Goal: Task Accomplishment & Management: Manage account settings

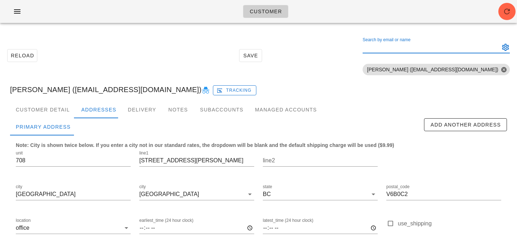
click at [424, 48] on input "Search by email or name" at bounding box center [430, 47] width 136 height 11
paste input "tparrales@proton.me"
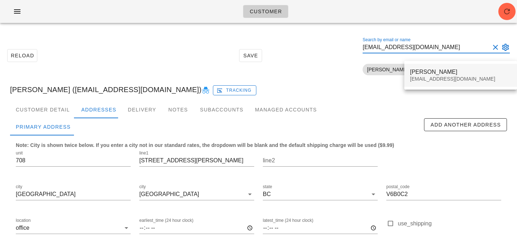
type input "tparrales@proton.me"
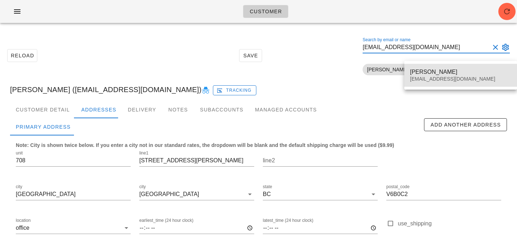
click at [418, 72] on div "Tamara Parrales" at bounding box center [460, 72] width 101 height 7
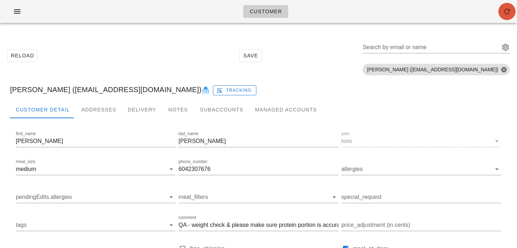
click at [506, 11] on icon "button" at bounding box center [506, 11] width 9 height 9
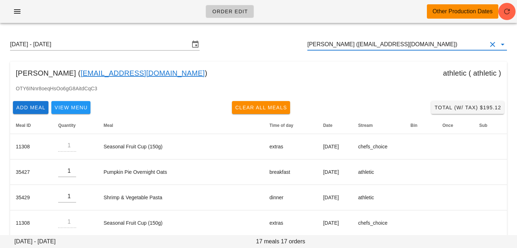
drag, startPoint x: 428, startPoint y: 48, endPoint x: 213, endPoint y: 28, distance: 216.2
click at [439, 45] on input "RIKUL THAPAR (rikulthapar@Gmail.com)" at bounding box center [396, 44] width 179 height 11
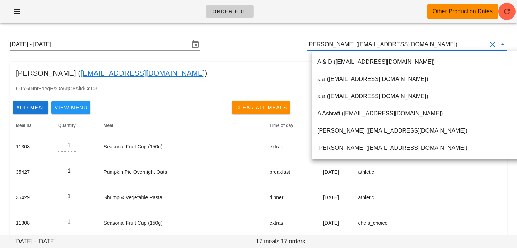
paste input "tparrales@proton.me"
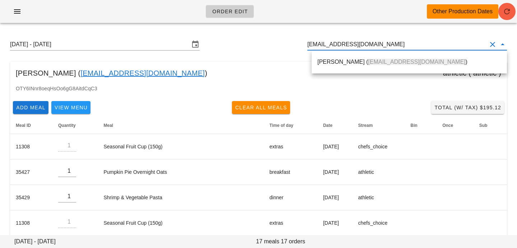
drag, startPoint x: 418, startPoint y: 62, endPoint x: 508, endPoint y: 10, distance: 104.3
click at [418, 62] on div "Tamara Parrales ( tparrales@proton.me )" at bounding box center [409, 61] width 184 height 7
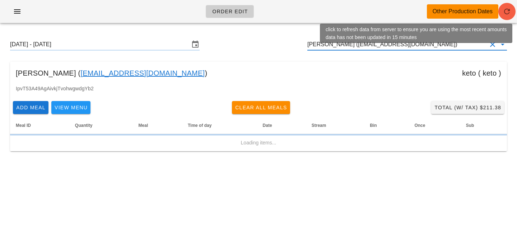
type input "Tamara Parrales (tparrales@proton.me)"
click at [508, 10] on icon "button" at bounding box center [506, 11] width 9 height 9
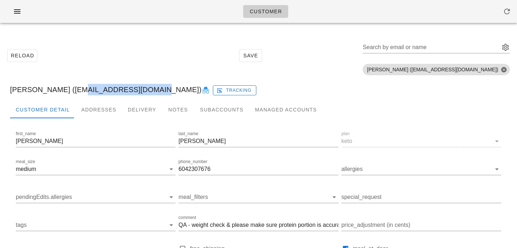
drag, startPoint x: 67, startPoint y: 90, endPoint x: 136, endPoint y: 90, distance: 69.6
click at [136, 90] on div "[PERSON_NAME] ([EMAIL_ADDRESS][DOMAIN_NAME]) Tracking" at bounding box center [258, 89] width 508 height 23
copy div "[EMAIL_ADDRESS][DOMAIN_NAME]"
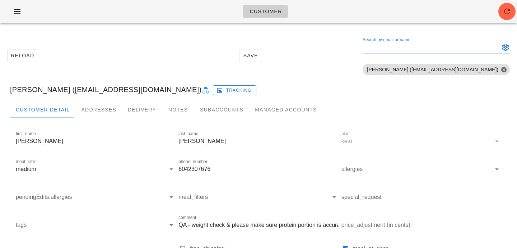
click at [439, 47] on input "Search by email or name" at bounding box center [430, 47] width 136 height 11
paste input "ckbehl@yahoo.com"
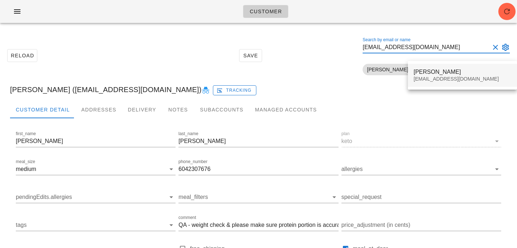
type input "ckbehl@yahoo.com"
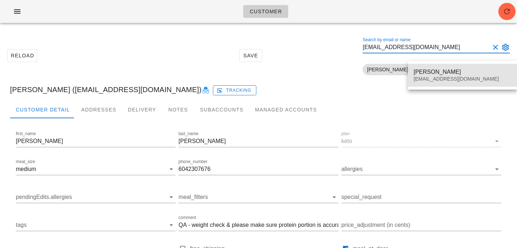
click at [432, 78] on div "ckbehl@yahoo.com" at bounding box center [462, 79] width 98 height 6
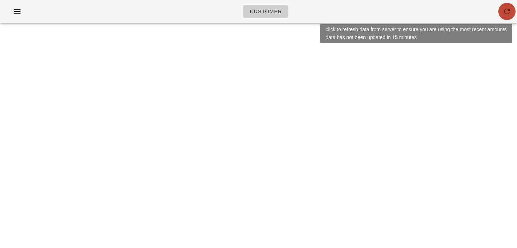
click at [509, 14] on icon "button" at bounding box center [506, 11] width 9 height 9
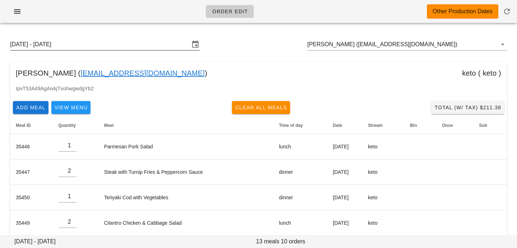
click at [166, 42] on input "[DATE] - [DATE]" at bounding box center [99, 44] width 179 height 11
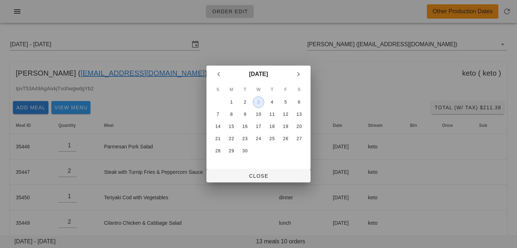
click at [259, 102] on div "3" at bounding box center [258, 102] width 11 height 5
click at [243, 175] on span "Close" at bounding box center [258, 176] width 93 height 6
type input "Sunday August 31 - Saturday September 6"
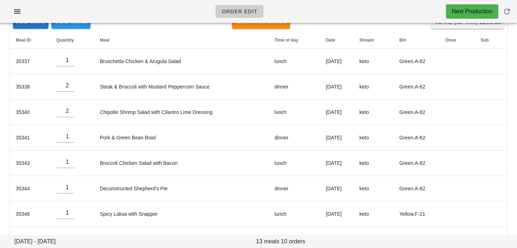
scroll to position [85, 0]
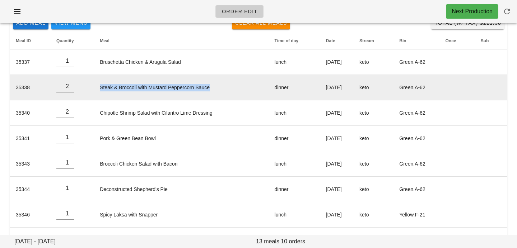
drag, startPoint x: 96, startPoint y: 87, endPoint x: 215, endPoint y: 85, distance: 118.8
click at [215, 86] on td "Steak & Broccoli with Mustard Peppercorn Sauce" at bounding box center [181, 87] width 174 height 25
copy td "Steak & Broccoli with Mustard Peppercorn Sauce"
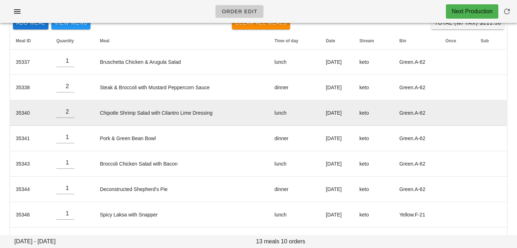
click at [209, 125] on td "Chipotle Shrimp Salad with Cilantro Lime Dressing" at bounding box center [181, 112] width 174 height 25
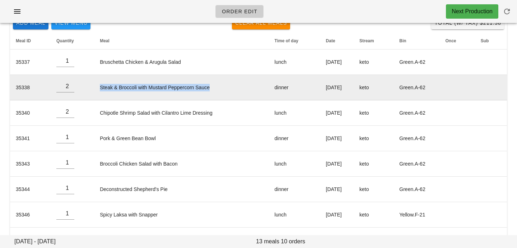
drag, startPoint x: 94, startPoint y: 89, endPoint x: 221, endPoint y: 88, distance: 127.0
click at [221, 88] on td "Steak & Broccoli with Mustard Peppercorn Sauce" at bounding box center [181, 87] width 174 height 25
copy td "Steak & Broccoli with Mustard Peppercorn Sauce"
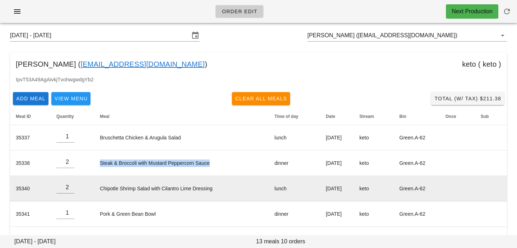
scroll to position [0, 0]
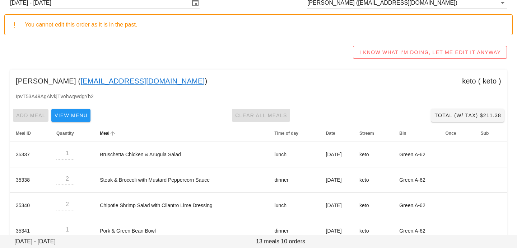
scroll to position [43, 0]
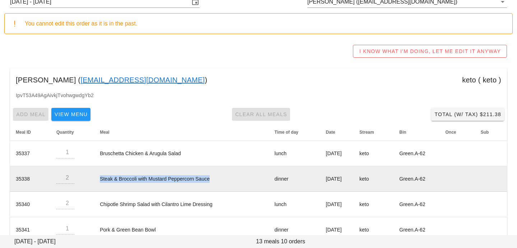
drag, startPoint x: 90, startPoint y: 179, endPoint x: 212, endPoint y: 175, distance: 122.4
click at [212, 175] on td "Steak & Broccoli with Mustard Peppercorn Sauce" at bounding box center [181, 178] width 174 height 25
copy td "Steak & Broccoli with Mustard Peppercorn Sauce"
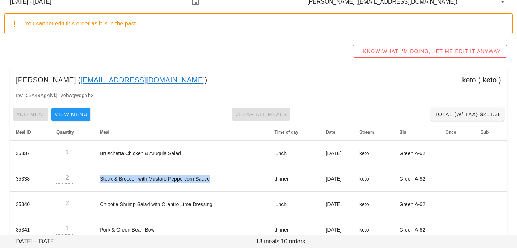
scroll to position [0, 0]
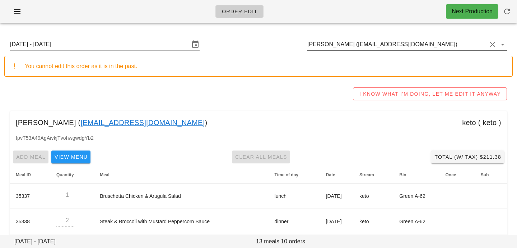
click at [431, 42] on input "[PERSON_NAME] ([EMAIL_ADDRESS][DOMAIN_NAME])" at bounding box center [396, 44] width 179 height 11
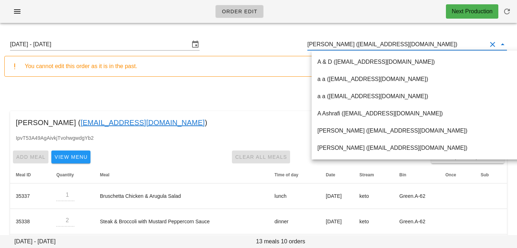
paste input "[EMAIL_ADDRESS][DOMAIN_NAME]"
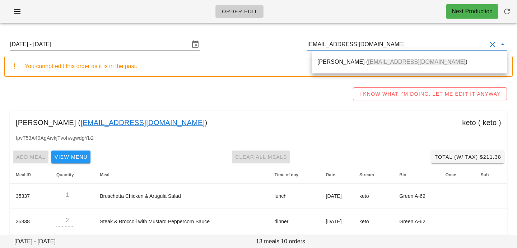
click at [409, 59] on div "[PERSON_NAME] ( [EMAIL_ADDRESS][DOMAIN_NAME] )" at bounding box center [409, 61] width 184 height 7
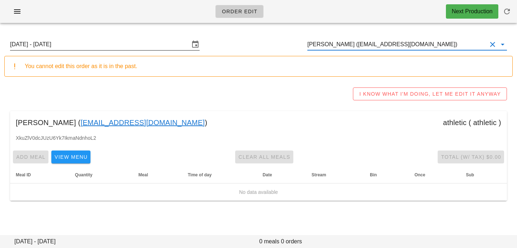
type input "[PERSON_NAME] ([EMAIL_ADDRESS][DOMAIN_NAME])"
click at [175, 46] on input "[DATE] - [DATE]" at bounding box center [99, 44] width 179 height 11
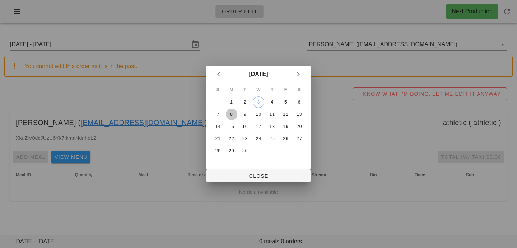
click at [232, 116] on div "8" at bounding box center [231, 114] width 11 height 5
click at [229, 175] on span "Close" at bounding box center [258, 176] width 93 height 6
type input "[DATE] - [DATE]"
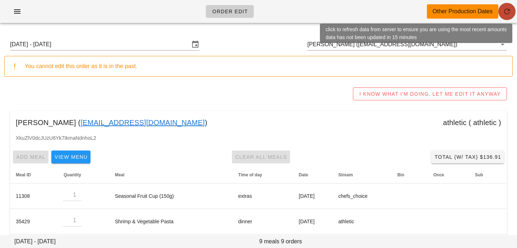
click at [512, 12] on span "button" at bounding box center [506, 11] width 17 height 9
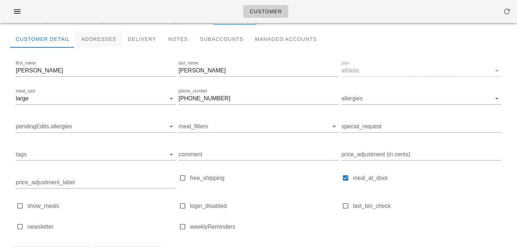
scroll to position [58, 0]
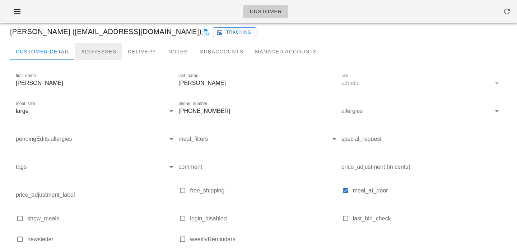
click at [94, 52] on div "Addresses" at bounding box center [98, 51] width 47 height 17
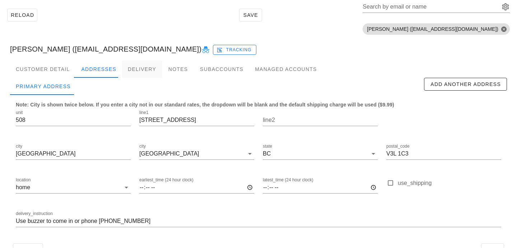
scroll to position [62, 0]
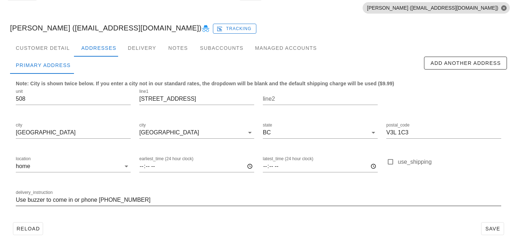
click at [16, 200] on input "Use buzzer to come in or phone [PHONE_NUMBER]" at bounding box center [258, 199] width 485 height 11
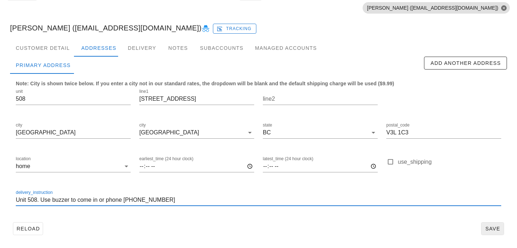
type input "Unit 508. Use buzzer to come in or phone 604 354 6811"
click at [491, 227] on span "Save" at bounding box center [492, 229] width 17 height 6
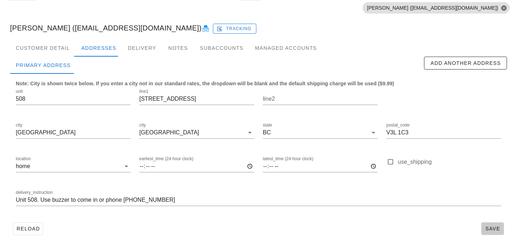
click at [483, 229] on button "Save" at bounding box center [492, 228] width 23 height 13
click at [63, 48] on div "Customer Detail" at bounding box center [42, 47] width 65 height 17
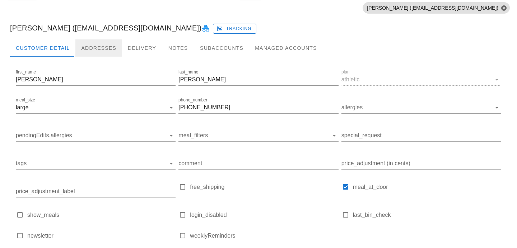
click at [83, 46] on div "Addresses" at bounding box center [98, 47] width 47 height 17
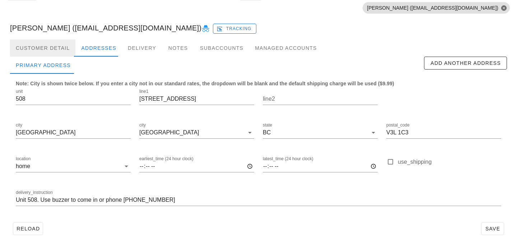
click at [53, 50] on div "Customer Detail" at bounding box center [42, 47] width 65 height 17
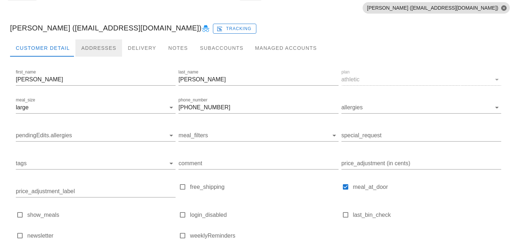
click at [89, 51] on div "Addresses" at bounding box center [98, 47] width 47 height 17
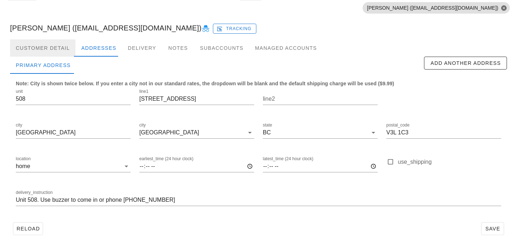
click at [62, 55] on div "Customer Detail" at bounding box center [42, 47] width 65 height 17
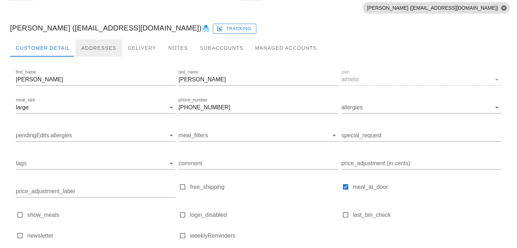
click at [110, 50] on div "Addresses" at bounding box center [98, 47] width 47 height 17
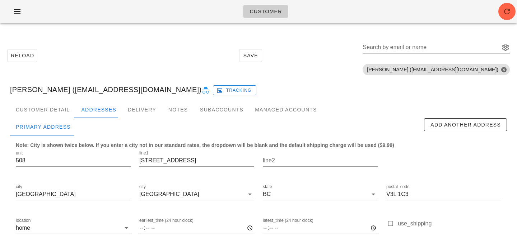
click at [446, 44] on div "Search by email or name" at bounding box center [430, 47] width 136 height 11
paste input "[EMAIL_ADDRESS][PERSON_NAME][DOMAIN_NAME]"
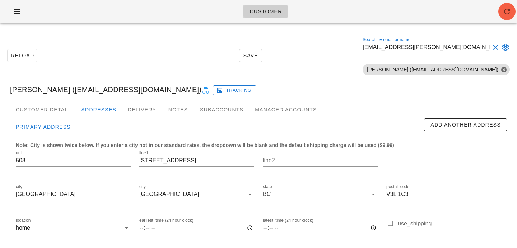
type input "[EMAIL_ADDRESS][PERSON_NAME][DOMAIN_NAME]"
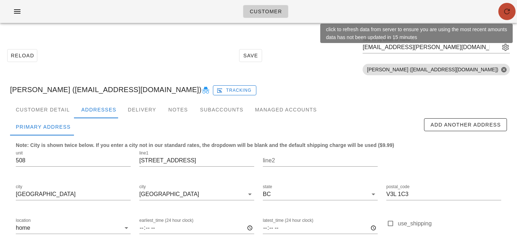
click at [503, 16] on button "button" at bounding box center [506, 11] width 17 height 17
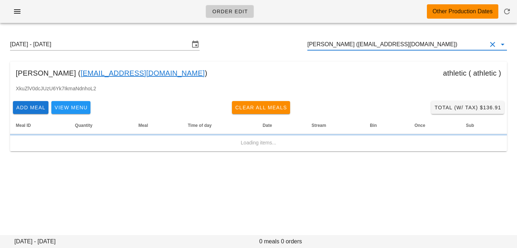
click at [405, 47] on input "[PERSON_NAME] ([EMAIL_ADDRESS][DOMAIN_NAME])" at bounding box center [396, 44] width 179 height 11
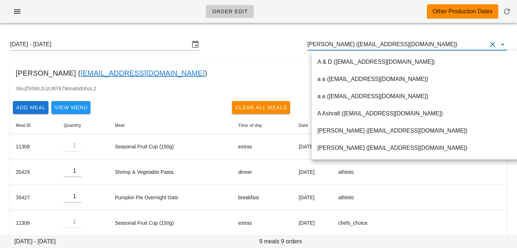
click at [405, 47] on input "[PERSON_NAME] ([EMAIL_ADDRESS][DOMAIN_NAME])" at bounding box center [396, 44] width 179 height 11
click at [416, 47] on input "[PERSON_NAME] ([EMAIL_ADDRESS][DOMAIN_NAME])" at bounding box center [396, 44] width 179 height 11
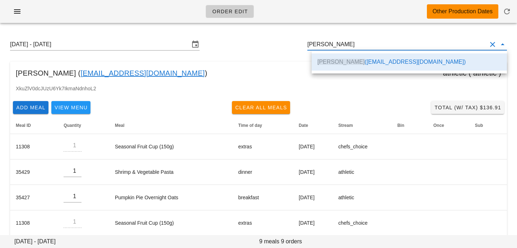
click at [233, 72] on div "[PERSON_NAME] ( [EMAIL_ADDRESS][DOMAIN_NAME] ) athletic ( athletic )" at bounding box center [258, 73] width 497 height 23
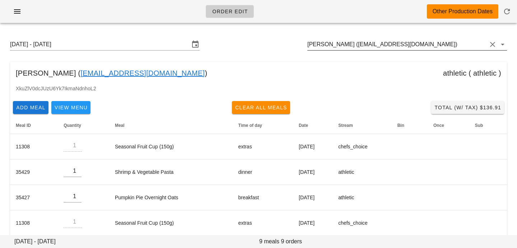
click at [414, 45] on input "[PERSON_NAME] ([EMAIL_ADDRESS][DOMAIN_NAME])" at bounding box center [396, 44] width 179 height 11
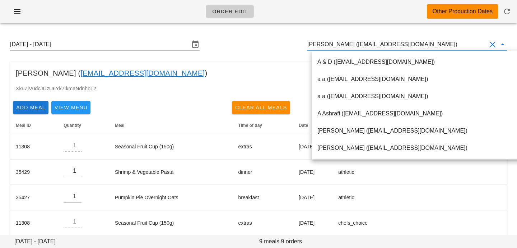
paste input "[EMAIL_ADDRESS][PERSON_NAME][DOMAIN_NAME]"
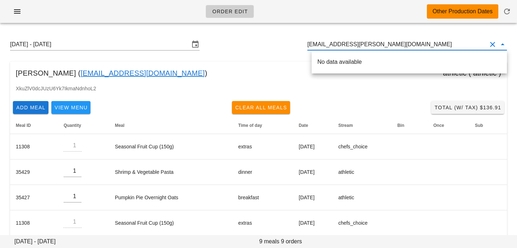
scroll to position [0, 0]
drag, startPoint x: 385, startPoint y: 45, endPoint x: 286, endPoint y: 42, distance: 99.8
click at [286, 43] on div "[DATE] - [DATE] [EMAIL_ADDRESS][PERSON_NAME][DOMAIN_NAME]" at bounding box center [258, 44] width 508 height 23
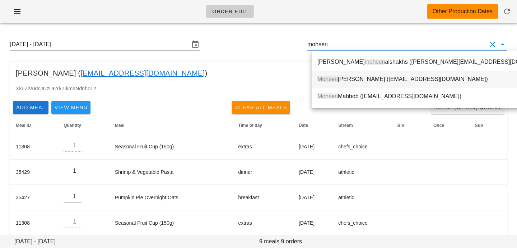
click at [328, 80] on span "Mohsen" at bounding box center [327, 79] width 20 height 6
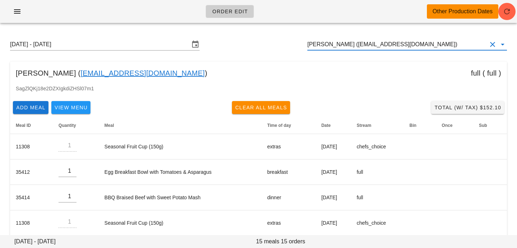
scroll to position [0, 0]
drag, startPoint x: 454, startPoint y: 48, endPoint x: 300, endPoint y: 43, distance: 154.7
click at [300, 44] on div "Sunday September 7 - Saturday September 13 Mohsen Bordbar (mohsenbordbar_96@yah…" at bounding box center [258, 44] width 508 height 23
paste input "Unit 208, Door code is 208. If unable to access elevator, please leave in [GEOG…"
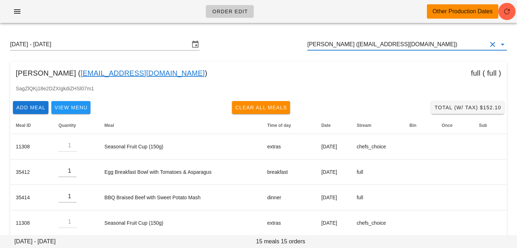
type input "Unit 208, Door code is 208. If unable to access elevator, please leave in [GEOG…"
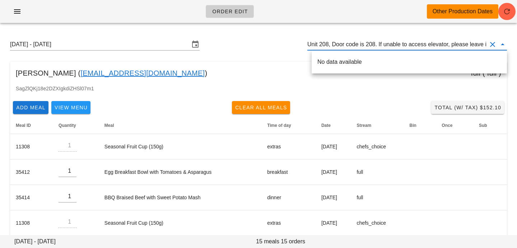
scroll to position [0, 26]
click at [494, 46] on button "Clear Customer" at bounding box center [492, 44] width 9 height 9
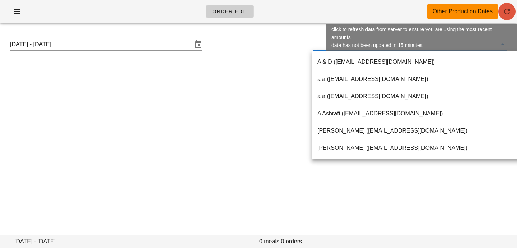
click at [510, 14] on icon "button" at bounding box center [506, 11] width 9 height 9
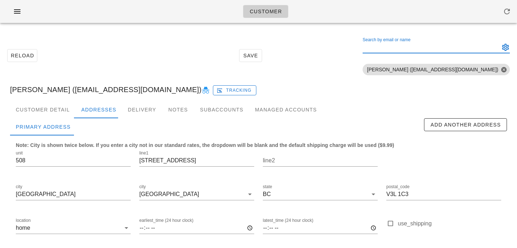
click at [433, 44] on div "Search by email or name" at bounding box center [430, 47] width 136 height 11
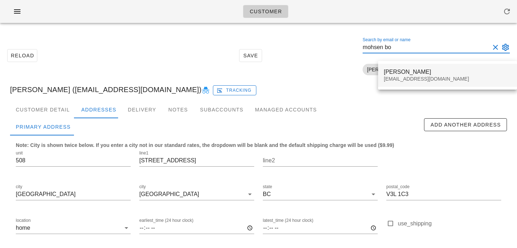
type input "mohsen bo"
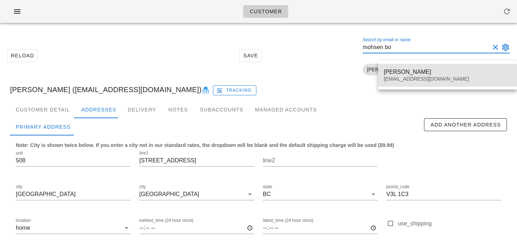
click at [428, 76] on div "Mohsen Bordbar mohsenbordbar_96@yahoo.com" at bounding box center [447, 75] width 127 height 22
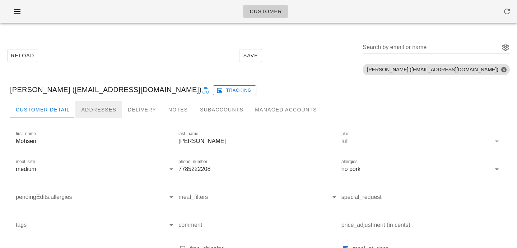
click at [82, 113] on div "Addresses" at bounding box center [98, 109] width 47 height 17
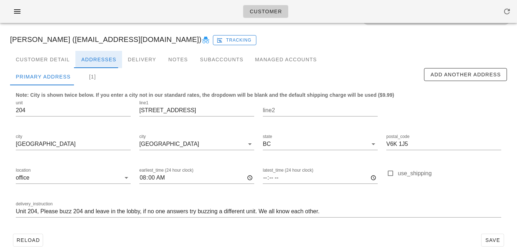
scroll to position [62, 0]
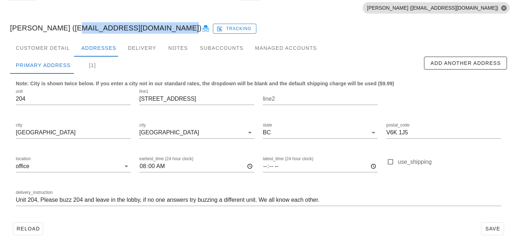
drag, startPoint x: 71, startPoint y: 28, endPoint x: 174, endPoint y: 29, distance: 103.7
click at [174, 29] on div "Mohsen Bordbar (mohsenbordbar_96@yahoo.com) Tracking" at bounding box center [258, 28] width 508 height 23
copy div "mohsenbordbar_96@yahoo.com"
click at [53, 51] on div "Customer Detail" at bounding box center [42, 47] width 65 height 17
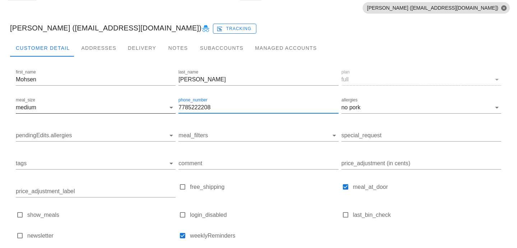
scroll to position [0, 0]
drag, startPoint x: 212, startPoint y: 108, endPoint x: 141, endPoint y: 97, distance: 71.9
click at [149, 104] on div "first_name Mohsen last_name Bordbar plan full meal_size medium phone_number 778…" at bounding box center [258, 158] width 488 height 182
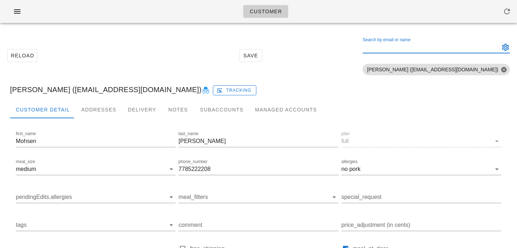
click at [446, 42] on input "Search by email or name" at bounding box center [430, 47] width 136 height 11
paste input "lmagellanq@gmail.com"
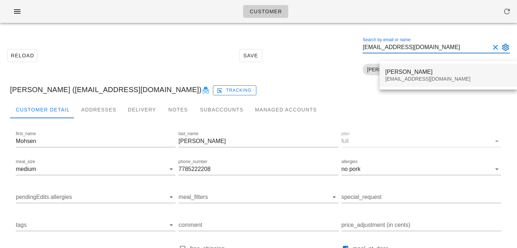
type input "lmagellanq@gmail.com"
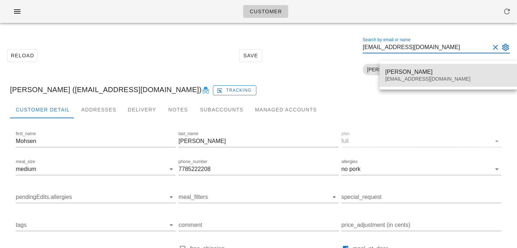
click at [413, 67] on div "Louise Maglanque lmagellanq@gmail.com" at bounding box center [448, 75] width 126 height 22
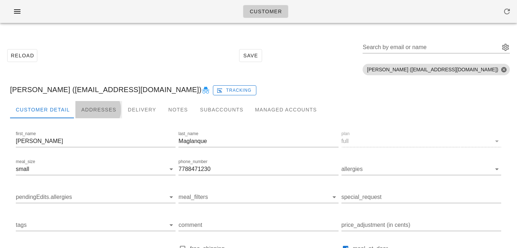
click at [103, 111] on div "Addresses" at bounding box center [98, 109] width 47 height 17
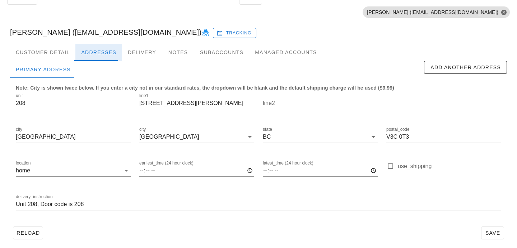
scroll to position [62, 0]
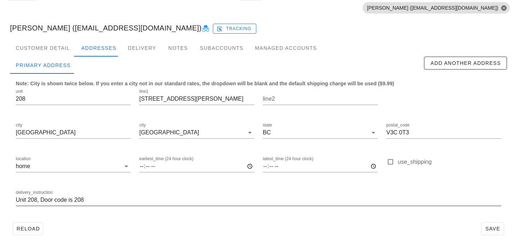
click at [97, 203] on input "Unit 208, Door code is 208" at bounding box center [258, 199] width 485 height 11
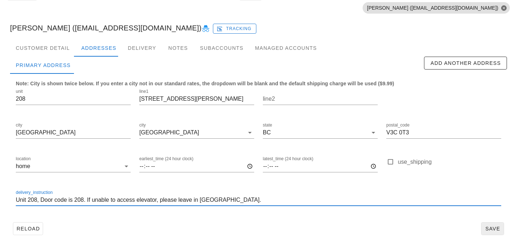
type input "Unit 208, Door code is 208. If unable to access elevator, please leave in [GEOG…"
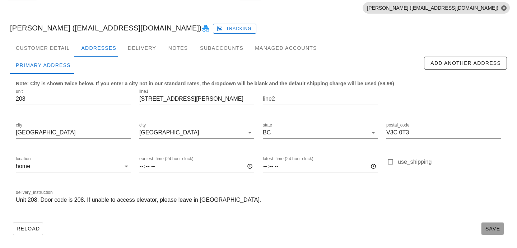
click at [496, 230] on span "Save" at bounding box center [492, 229] width 17 height 6
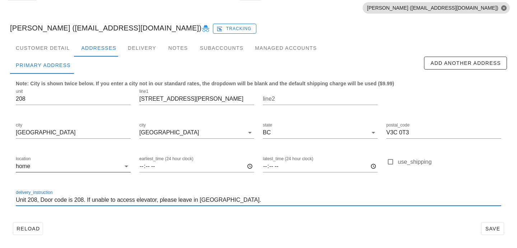
drag, startPoint x: 224, startPoint y: 199, endPoint x: 125, endPoint y: 160, distance: 106.8
click at [125, 160] on div "unit 208 line1 2236 Welcher Ave line2 city Port Coquitlam city Port Coquitlam s…" at bounding box center [258, 150] width 494 height 135
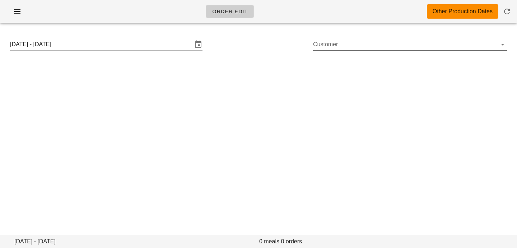
click at [346, 46] on input "Customer" at bounding box center [404, 44] width 182 height 11
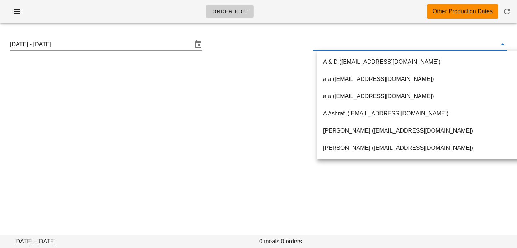
click at [343, 45] on input "text" at bounding box center [404, 44] width 182 height 11
paste input "lmagellanq@gmail.com"
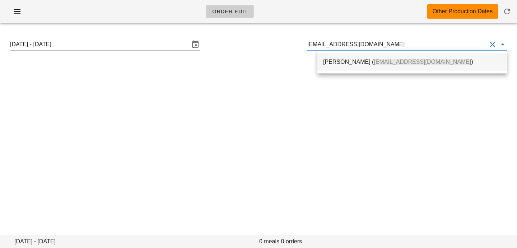
click at [349, 68] on div "Louise Maglanque ( lmagellanq@gmail.com )" at bounding box center [412, 61] width 178 height 15
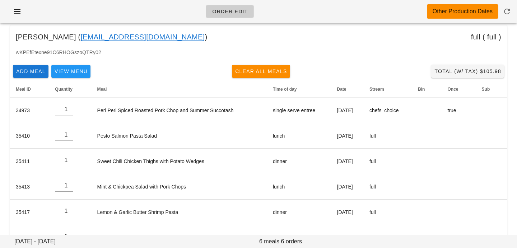
scroll to position [31, 0]
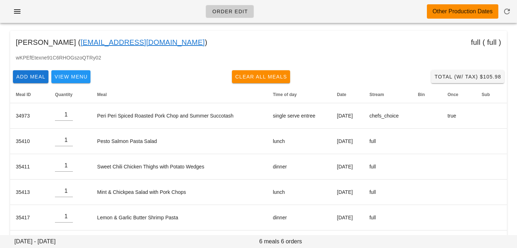
type input "Louise Maglanque (lmagellanq@gmail.com)"
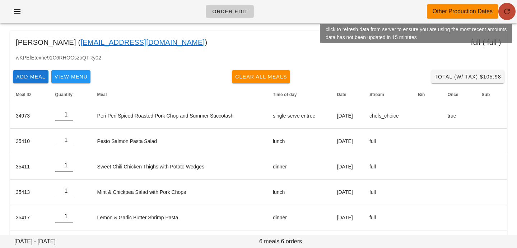
click at [509, 14] on icon "button" at bounding box center [506, 11] width 9 height 9
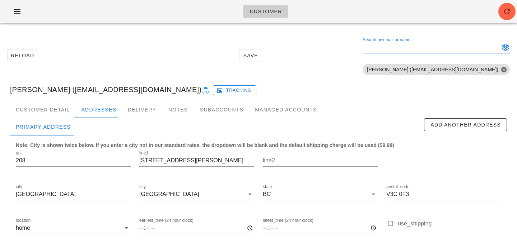
click at [451, 43] on div "Search by email or name" at bounding box center [430, 47] width 136 height 11
paste input "[EMAIL_ADDRESS][DOMAIN_NAME]"
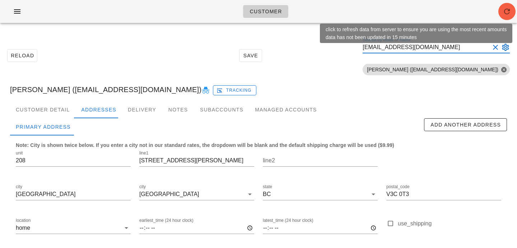
type input "[EMAIL_ADDRESS][DOMAIN_NAME]"
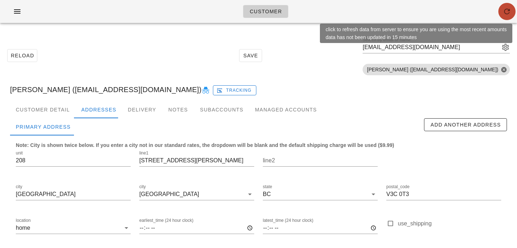
click at [506, 12] on icon "button" at bounding box center [506, 11] width 9 height 9
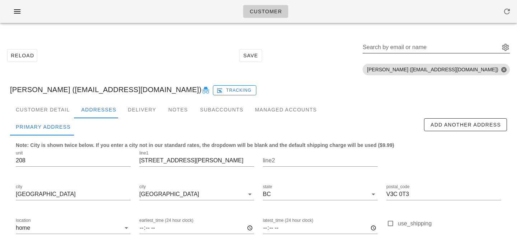
click at [478, 43] on input "Search by email or name" at bounding box center [430, 47] width 136 height 11
paste input "[EMAIL_ADDRESS][DOMAIN_NAME]"
type input "[EMAIL_ADDRESS][DOMAIN_NAME]"
click at [409, 50] on input "[EMAIL_ADDRESS][DOMAIN_NAME]" at bounding box center [425, 47] width 127 height 11
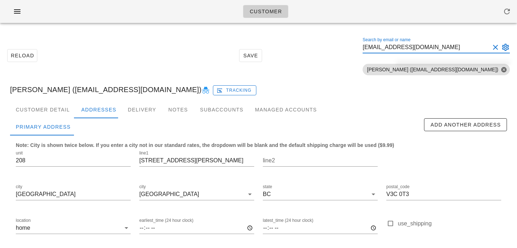
click at [472, 47] on input "[EMAIL_ADDRESS][DOMAIN_NAME]" at bounding box center [425, 47] width 127 height 11
click at [492, 48] on button "Clear Search by email or name" at bounding box center [495, 47] width 9 height 9
paste input "[EMAIL_ADDRESS][DOMAIN_NAME]"
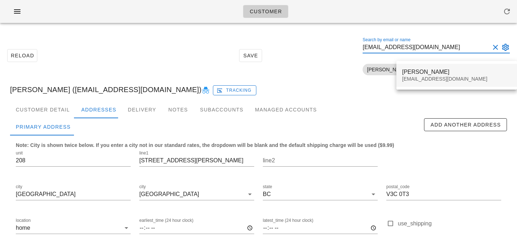
type input "[EMAIL_ADDRESS][DOMAIN_NAME]"
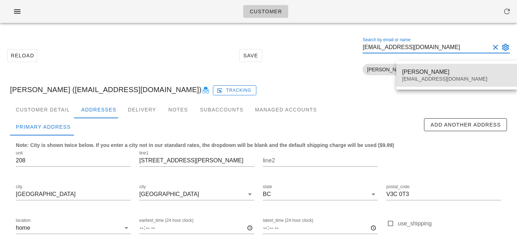
click at [446, 72] on div "[PERSON_NAME]" at bounding box center [456, 72] width 109 height 7
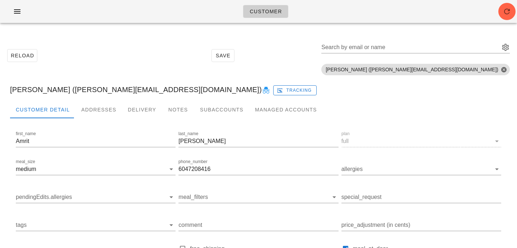
click at [497, 14] on div "Customer" at bounding box center [258, 11] width 517 height 23
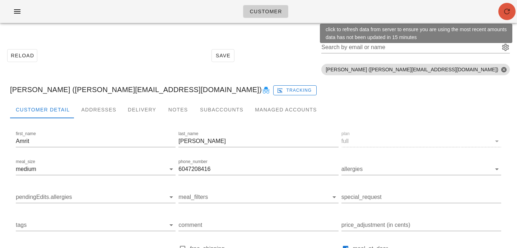
click at [510, 14] on icon "button" at bounding box center [506, 11] width 9 height 9
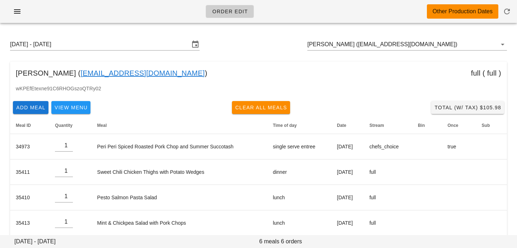
click at [337, 46] on input "[PERSON_NAME] ([EMAIL_ADDRESS][DOMAIN_NAME])" at bounding box center [396, 44] width 179 height 11
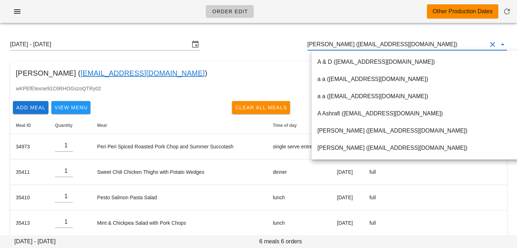
paste input "[EMAIL_ADDRESS][DOMAIN_NAME]"
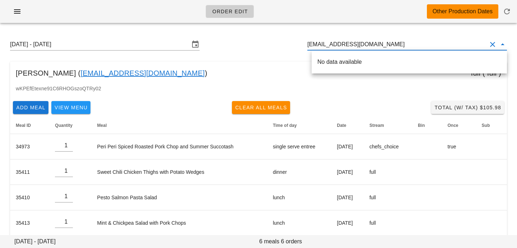
drag, startPoint x: 351, startPoint y: 44, endPoint x: 405, endPoint y: 41, distance: 54.2
click at [405, 43] on input "[EMAIL_ADDRESS][DOMAIN_NAME]" at bounding box center [396, 44] width 179 height 11
drag, startPoint x: 357, startPoint y: 47, endPoint x: 255, endPoint y: 37, distance: 103.1
click at [255, 37] on div "[DATE] - [DATE] amritmanhas1" at bounding box center [258, 44] width 508 height 23
paste input "@[DOMAIN_NAME]"
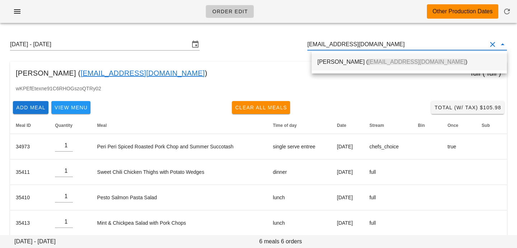
click at [342, 58] on div "[PERSON_NAME] ( [PERSON_NAME][EMAIL_ADDRESS][DOMAIN_NAME] )" at bounding box center [409, 61] width 184 height 7
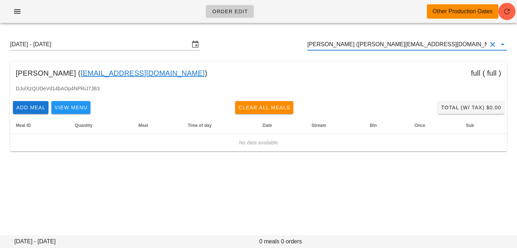
scroll to position [0, 0]
drag, startPoint x: 460, startPoint y: 45, endPoint x: 267, endPoint y: 44, distance: 193.0
click at [269, 45] on div "[DATE] - [DATE] [PERSON_NAME] ([EMAIL_ADDRESS][DOMAIN_NAME])" at bounding box center [258, 44] width 508 height 23
paste input "[EMAIL_ADDRESS][DOMAIN_NAME]"
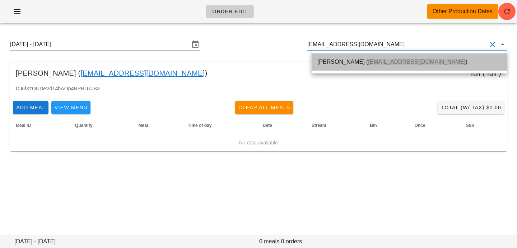
click at [325, 64] on div "[PERSON_NAME] ( [EMAIL_ADDRESS][DOMAIN_NAME] )" at bounding box center [409, 61] width 184 height 7
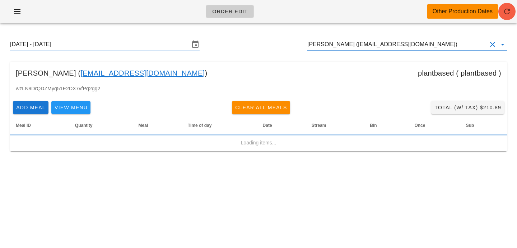
type input "[PERSON_NAME] ([EMAIL_ADDRESS][DOMAIN_NAME])"
click at [509, 9] on icon "button" at bounding box center [506, 11] width 9 height 9
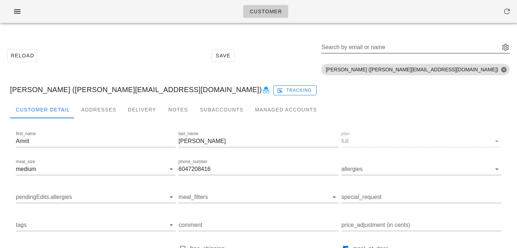
click at [431, 43] on div "Search by email or name" at bounding box center [409, 47] width 177 height 11
paste input "[EMAIL_ADDRESS][DOMAIN_NAME]"
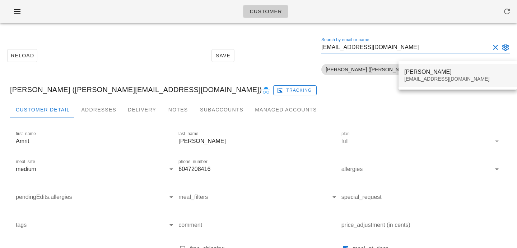
type input "[EMAIL_ADDRESS][DOMAIN_NAME]"
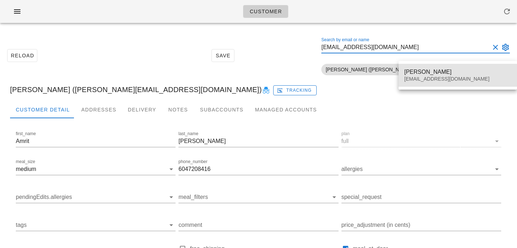
click at [413, 65] on div "Brenda Schedel brendaschedel@gmail.com" at bounding box center [457, 75] width 107 height 22
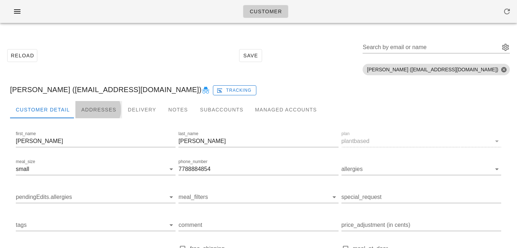
click at [98, 107] on div "Addresses" at bounding box center [98, 109] width 47 height 17
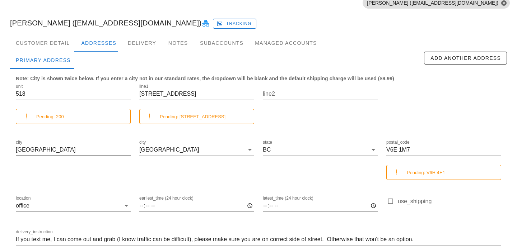
scroll to position [88, 0]
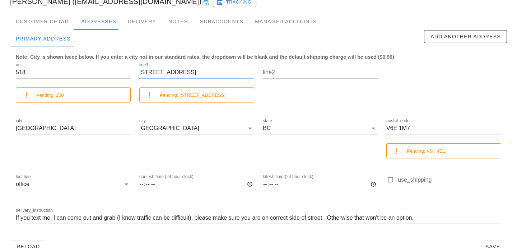
drag, startPoint x: 210, startPoint y: 70, endPoint x: 89, endPoint y: 58, distance: 122.3
click at [90, 58] on div "unit 518 Pending: 200 line1 1033 Davie Street Pending: 200-2425 Hemlock Street …" at bounding box center [258, 146] width 494 height 179
paste input "15-2239 Kingsway"
drag, startPoint x: 151, startPoint y: 72, endPoint x: 128, endPoint y: 72, distance: 23.3
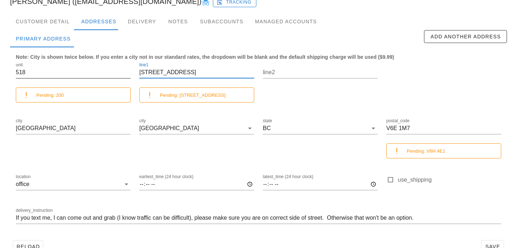
click at [128, 72] on div "unit 518 Pending: 200 line1 115-2239 Kingsway Pending: 200-2425 Hemlock Street …" at bounding box center [258, 146] width 494 height 179
type input "[STREET_ADDRESS]"
drag, startPoint x: 91, startPoint y: 72, endPoint x: 0, endPoint y: 62, distance: 92.0
click at [0, 62] on div "Reload Save Search by email or name Include deleted accounts Include Shopify ac…" at bounding box center [258, 103] width 517 height 326
paste input "115-"
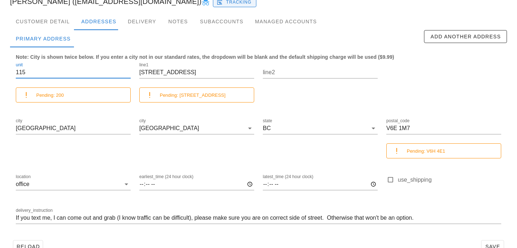
type input "115"
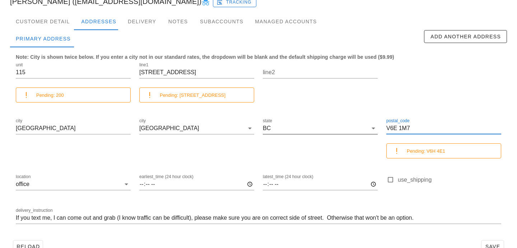
drag, startPoint x: 433, startPoint y: 129, endPoint x: 330, endPoint y: 122, distance: 103.6
click at [333, 122] on div "unit 115 Pending: 200 line1 2239 Kingsway Pending: 200-2425 Hemlock Street line…" at bounding box center [258, 146] width 494 height 179
paste input "5N 0E5"
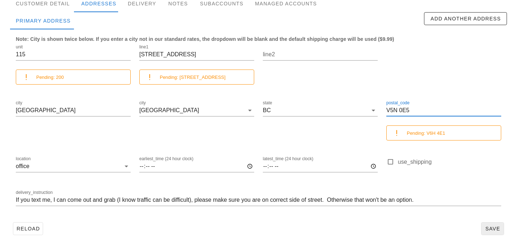
type input "V5N 0E5"
click at [487, 228] on span "Save" at bounding box center [492, 229] width 17 height 6
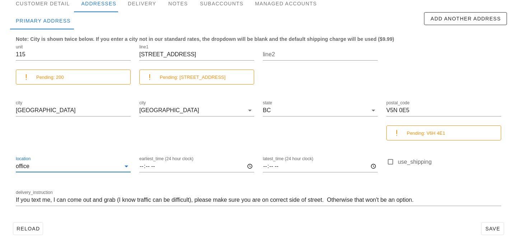
click at [94, 163] on input "location" at bounding box center [76, 166] width 90 height 11
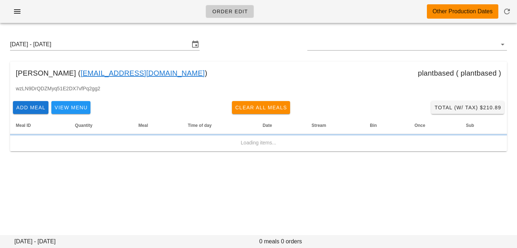
type input "[PERSON_NAME] ([EMAIL_ADDRESS][DOMAIN_NAME])"
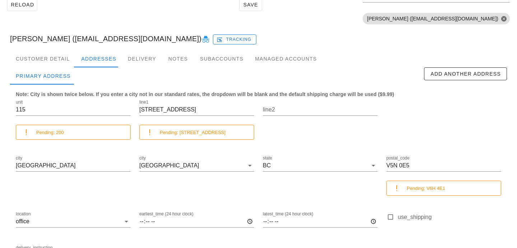
scroll to position [106, 0]
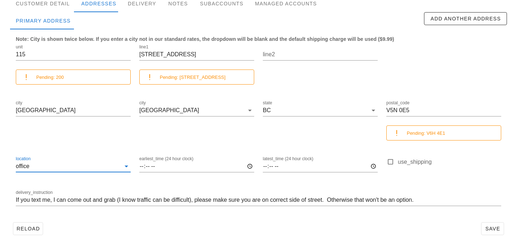
click at [79, 167] on input "location" at bounding box center [76, 166] width 90 height 11
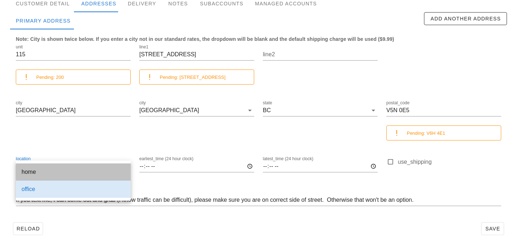
click at [78, 170] on div "home" at bounding box center [73, 172] width 103 height 7
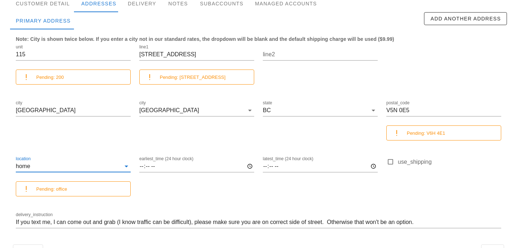
scroll to position [128, 0]
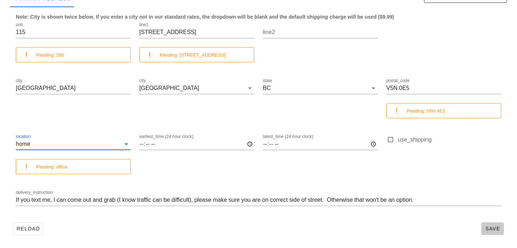
click at [487, 226] on span "Save" at bounding box center [492, 229] width 17 height 6
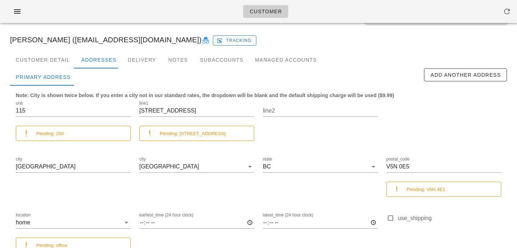
scroll to position [48, 0]
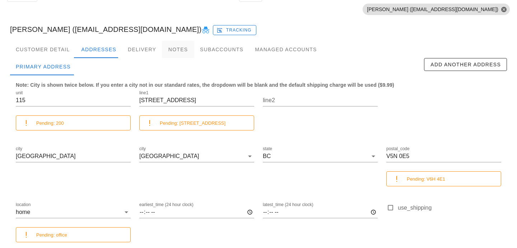
scroll to position [61, 0]
click at [53, 42] on div "Customer Detail" at bounding box center [42, 49] width 65 height 17
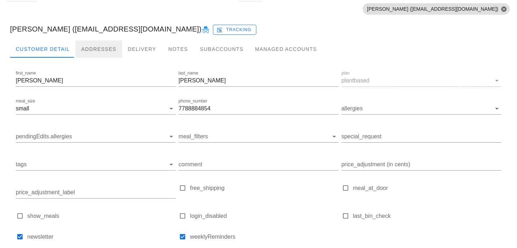
click at [113, 42] on div "Addresses" at bounding box center [98, 49] width 47 height 17
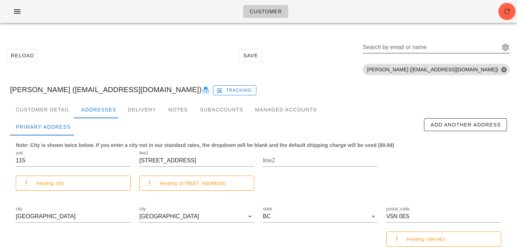
click at [455, 51] on input "Search by email or name" at bounding box center [430, 47] width 136 height 11
paste input "hallamory@gmail.com"
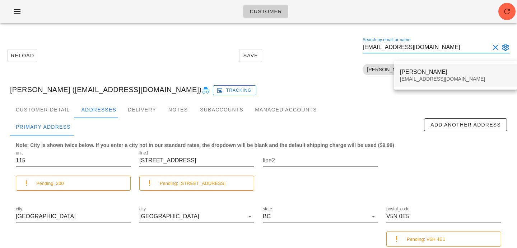
type input "hallamory@gmail.com"
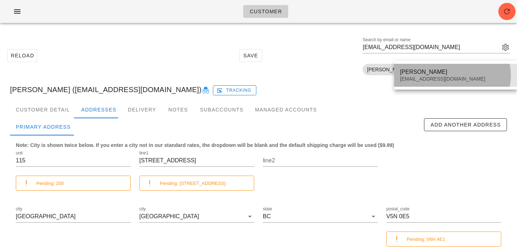
click at [451, 69] on div "Amory Hall" at bounding box center [455, 72] width 111 height 7
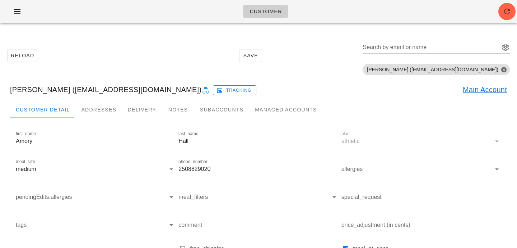
click at [439, 41] on div "Search by email or name" at bounding box center [435, 49] width 147 height 24
click at [439, 51] on input "Search by email or name" at bounding box center [430, 47] width 136 height 11
paste input "[EMAIL_ADDRESS][DOMAIN_NAME]"
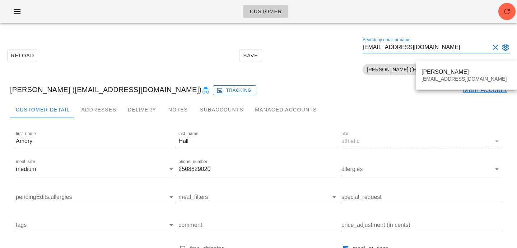
type input "[EMAIL_ADDRESS][DOMAIN_NAME]"
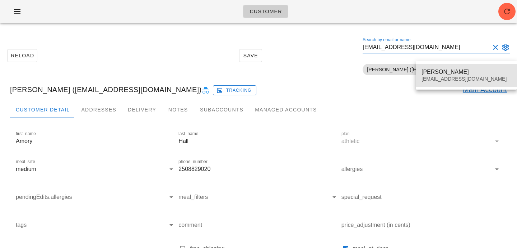
click at [426, 71] on div "Shanice Kirton" at bounding box center [466, 72] width 90 height 7
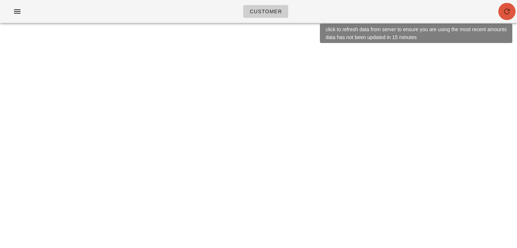
click at [507, 7] on icon "button" at bounding box center [506, 11] width 9 height 9
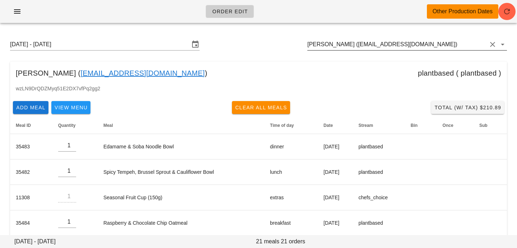
click at [438, 41] on input "[PERSON_NAME] ([EMAIL_ADDRESS][DOMAIN_NAME])" at bounding box center [396, 44] width 179 height 11
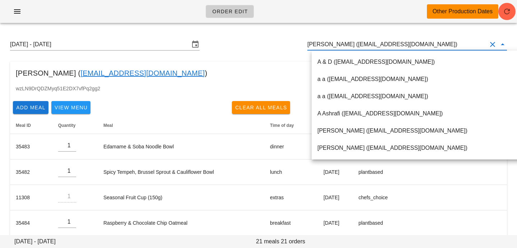
paste input "[EMAIL_ADDRESS][DOMAIN_NAME]"
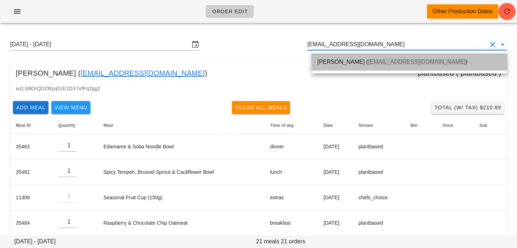
click at [400, 57] on div "[PERSON_NAME] ( [EMAIL_ADDRESS][DOMAIN_NAME] )" at bounding box center [409, 61] width 184 height 15
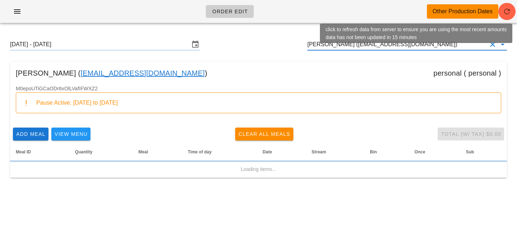
type input "[PERSON_NAME] ([EMAIL_ADDRESS][DOMAIN_NAME])"
click at [506, 5] on button "button" at bounding box center [506, 11] width 17 height 17
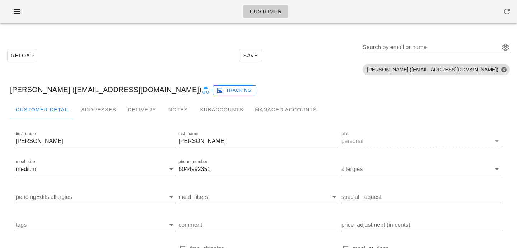
click at [421, 42] on div "Search by email or name" at bounding box center [430, 47] width 136 height 11
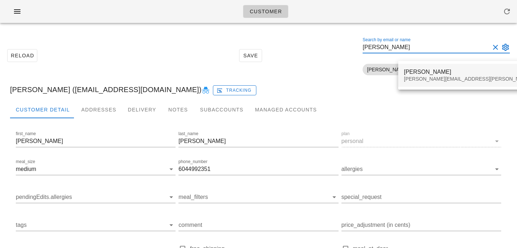
type input "chadd andre"
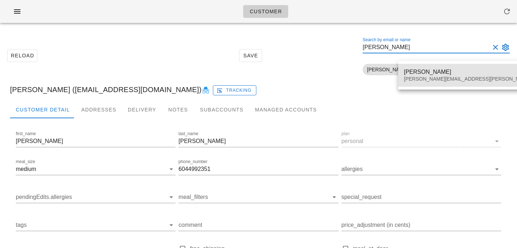
click at [418, 75] on div "Chadd Andre chadd.andre@gmail.com" at bounding box center [488, 75] width 168 height 22
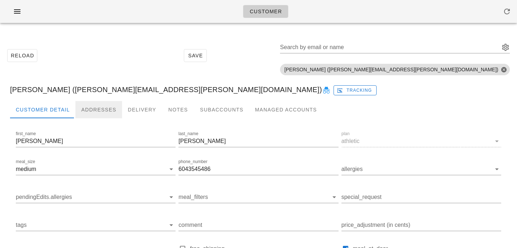
click at [112, 108] on div "Addresses" at bounding box center [98, 109] width 47 height 17
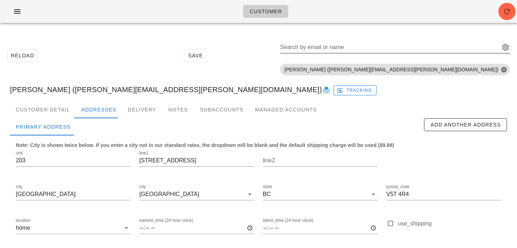
click at [426, 51] on input "Search by email or name" at bounding box center [389, 47] width 218 height 11
paste input "camillerobinson95@hotmail.com"
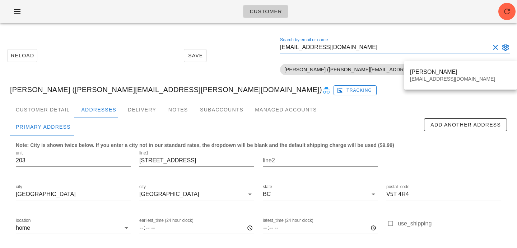
type input "camillerobinson95@hotmail.com"
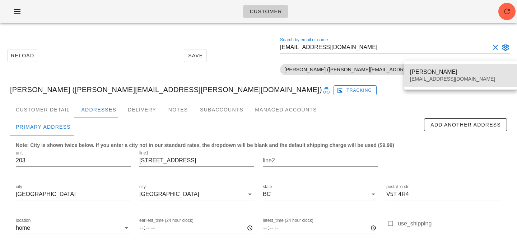
click at [422, 75] on div "Camille Robinson" at bounding box center [460, 72] width 101 height 7
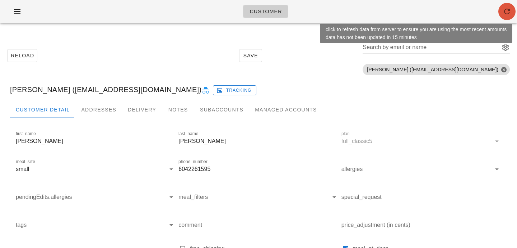
click at [502, 12] on icon "button" at bounding box center [506, 11] width 9 height 9
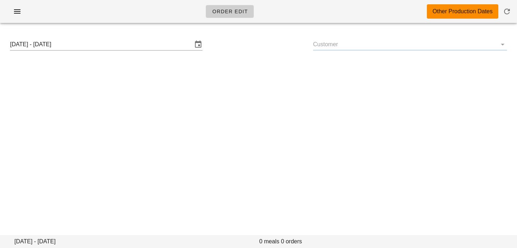
type input "[PERSON_NAME] ([EMAIL_ADDRESS][DOMAIN_NAME])"
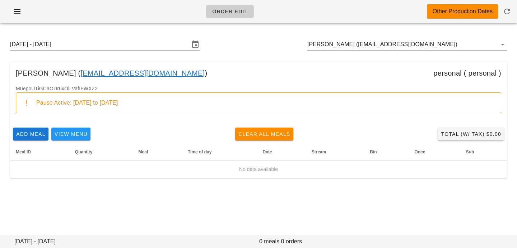
click at [127, 104] on div "Pause Active: [DATE] to [DATE]" at bounding box center [265, 103] width 459 height 8
drag, startPoint x: 137, startPoint y: 103, endPoint x: 162, endPoint y: 104, distance: 25.1
click at [162, 104] on div "Pause Active: [DATE] to [DATE]" at bounding box center [265, 103] width 459 height 8
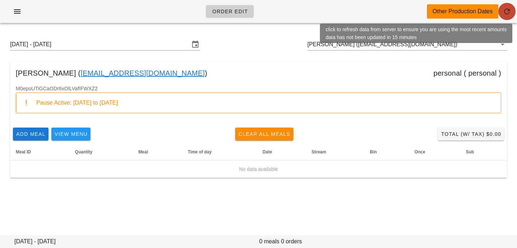
click at [505, 11] on icon "button" at bounding box center [506, 11] width 9 height 9
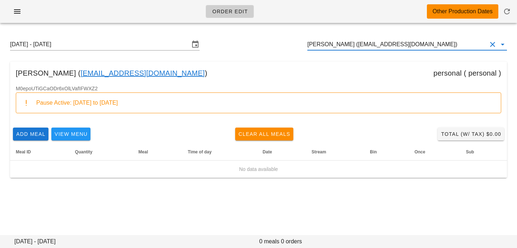
click at [442, 43] on input "[PERSON_NAME] ([EMAIL_ADDRESS][DOMAIN_NAME])" at bounding box center [396, 44] width 179 height 11
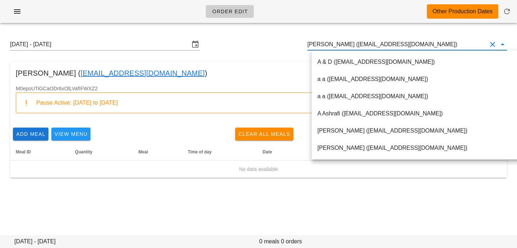
paste input "[EMAIL_ADDRESS][DOMAIN_NAME]"
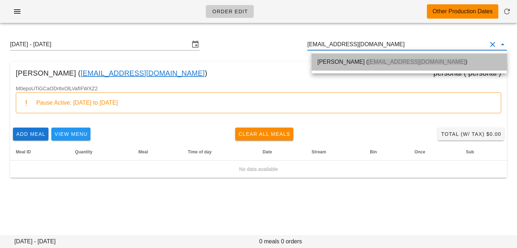
click at [393, 67] on div "[PERSON_NAME] ( [EMAIL_ADDRESS][DOMAIN_NAME] )" at bounding box center [409, 61] width 184 height 15
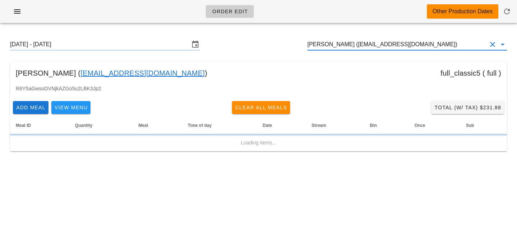
type input "[PERSON_NAME] ([EMAIL_ADDRESS][DOMAIN_NAME])"
click at [151, 52] on div "Sunday September 7 - Saturday September 13 Camille Robinson (camillerobinson95@…" at bounding box center [258, 44] width 508 height 23
click at [154, 47] on input "Sunday September 7 - Saturday September 13" at bounding box center [99, 44] width 179 height 11
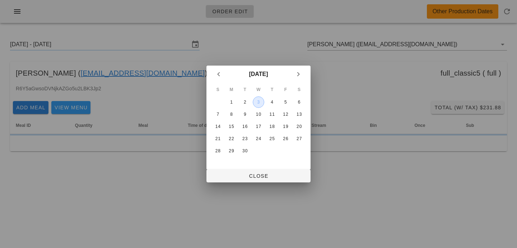
click at [258, 105] on div "3" at bounding box center [258, 102] width 11 height 5
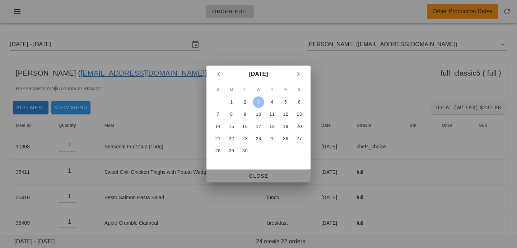
click at [250, 176] on span "Close" at bounding box center [258, 176] width 93 height 6
type input "Sunday August 31 - Saturday September 6"
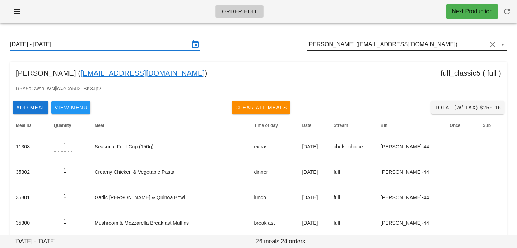
click at [458, 46] on input "Camille Robinson (camillerobinson95@hotmail.com)" at bounding box center [396, 44] width 179 height 11
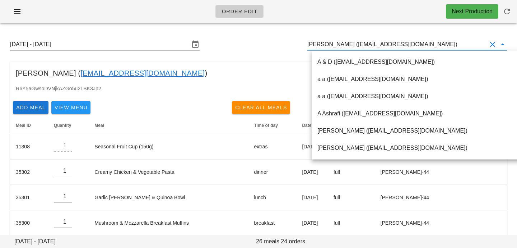
paste input "missemmason@gmail.com"
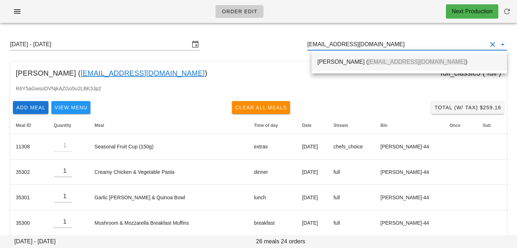
click at [400, 61] on span "missemmason@gmail.com" at bounding box center [416, 62] width 97 height 6
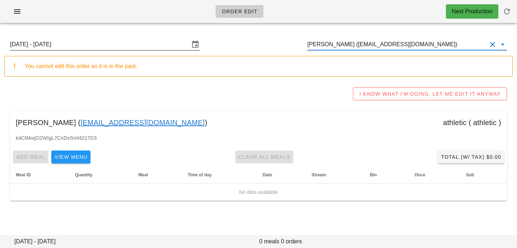
type input "[PERSON_NAME] ([EMAIL_ADDRESS][DOMAIN_NAME])"
click at [158, 41] on input "Sunday August 31 - Saturday September 6" at bounding box center [99, 44] width 179 height 11
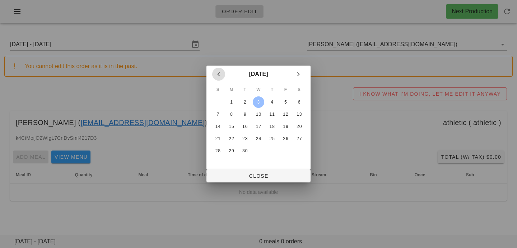
click at [221, 77] on icon "Previous month" at bounding box center [218, 74] width 9 height 9
click at [232, 154] on div "25" at bounding box center [231, 151] width 11 height 5
click at [220, 164] on div "31" at bounding box center [217, 163] width 11 height 5
click at [297, 72] on icon "Next month" at bounding box center [298, 74] width 9 height 9
click at [232, 114] on div "8" at bounding box center [231, 114] width 11 height 5
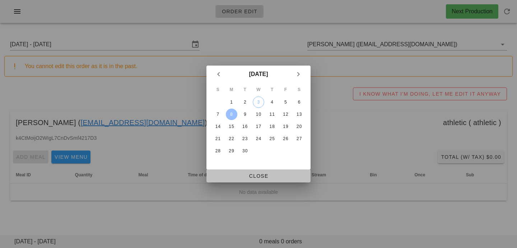
click at [235, 173] on span "Close" at bounding box center [258, 176] width 93 height 6
type input "Sunday September 7 - Saturday September 13"
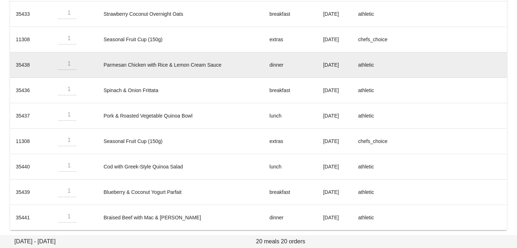
scroll to position [466, 0]
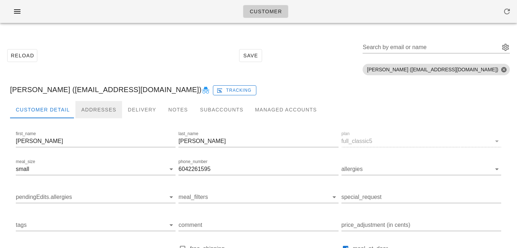
click at [101, 102] on div "Addresses" at bounding box center [98, 109] width 47 height 17
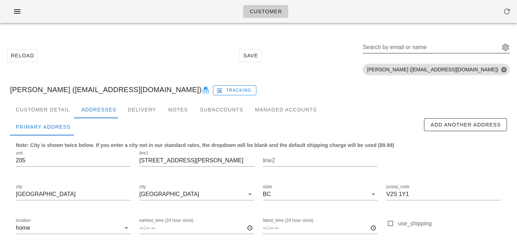
click at [399, 43] on div "Search by email or name" at bounding box center [430, 47] width 136 height 11
paste input "missemmason@gmail.com"
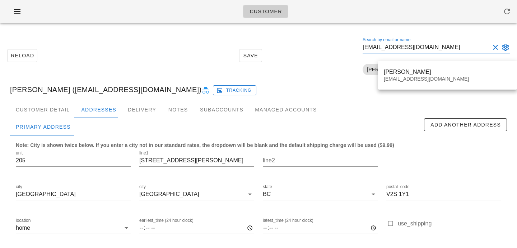
type input "missemmason@gmail.com"
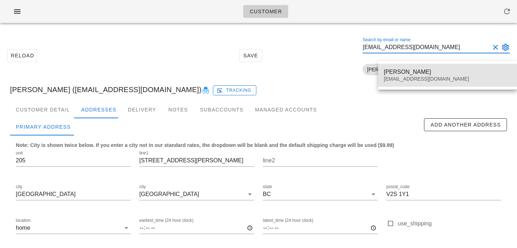
click at [389, 78] on div "missemmason@gmail.com" at bounding box center [447, 79] width 127 height 6
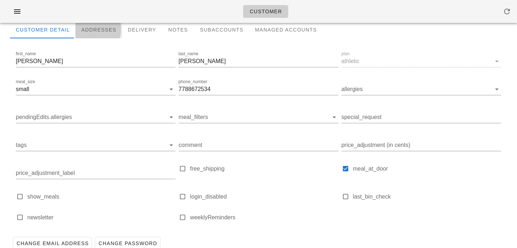
click at [104, 29] on div "Addresses" at bounding box center [98, 29] width 47 height 17
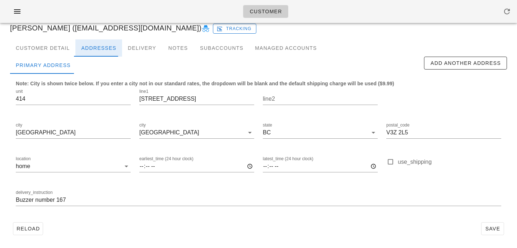
scroll to position [62, 0]
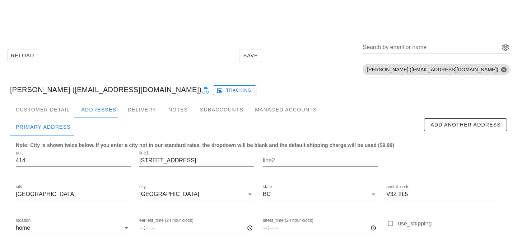
scroll to position [62, 0]
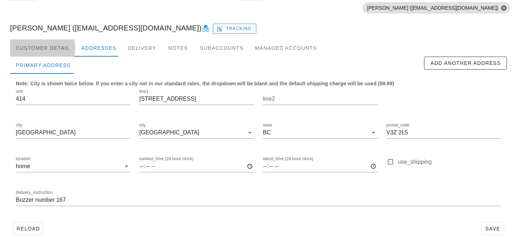
click at [56, 53] on div "Customer Detail" at bounding box center [42, 47] width 65 height 17
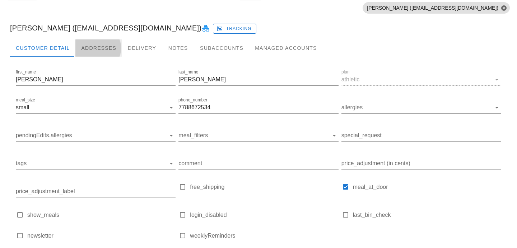
click at [93, 50] on div "Addresses" at bounding box center [98, 47] width 47 height 17
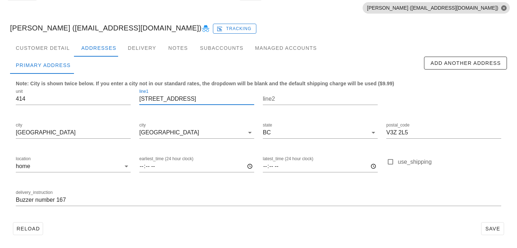
click at [183, 100] on input "[STREET_ADDRESS]" at bounding box center [196, 98] width 115 height 11
type input "[STREET_ADDRESS]"
drag, startPoint x: 41, startPoint y: 100, endPoint x: 0, endPoint y: 90, distance: 41.7
click at [0, 90] on div "Reload Save Search by email or name Include deleted accounts Include Shopify ac…" at bounding box center [258, 107] width 517 height 281
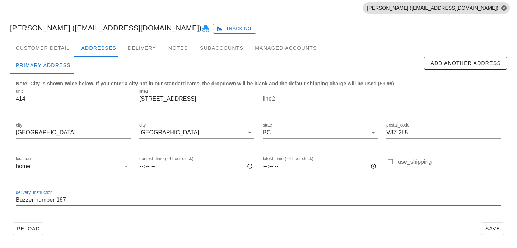
click at [17, 200] on input "Buzzer number 167" at bounding box center [258, 199] width 485 height 11
paste input "414"
type input "Unit 414. Buzzer number 167"
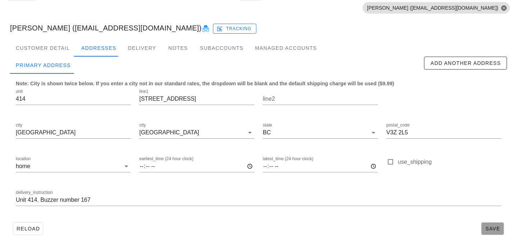
click at [498, 227] on span "Save" at bounding box center [492, 229] width 17 height 6
click at [39, 42] on div "Customer Detail" at bounding box center [42, 47] width 65 height 17
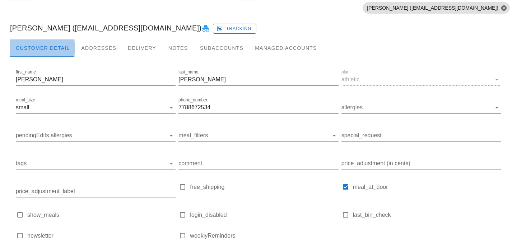
click at [39, 42] on div "Customer Detail" at bounding box center [42, 47] width 65 height 17
